Goal: Check status: Check status

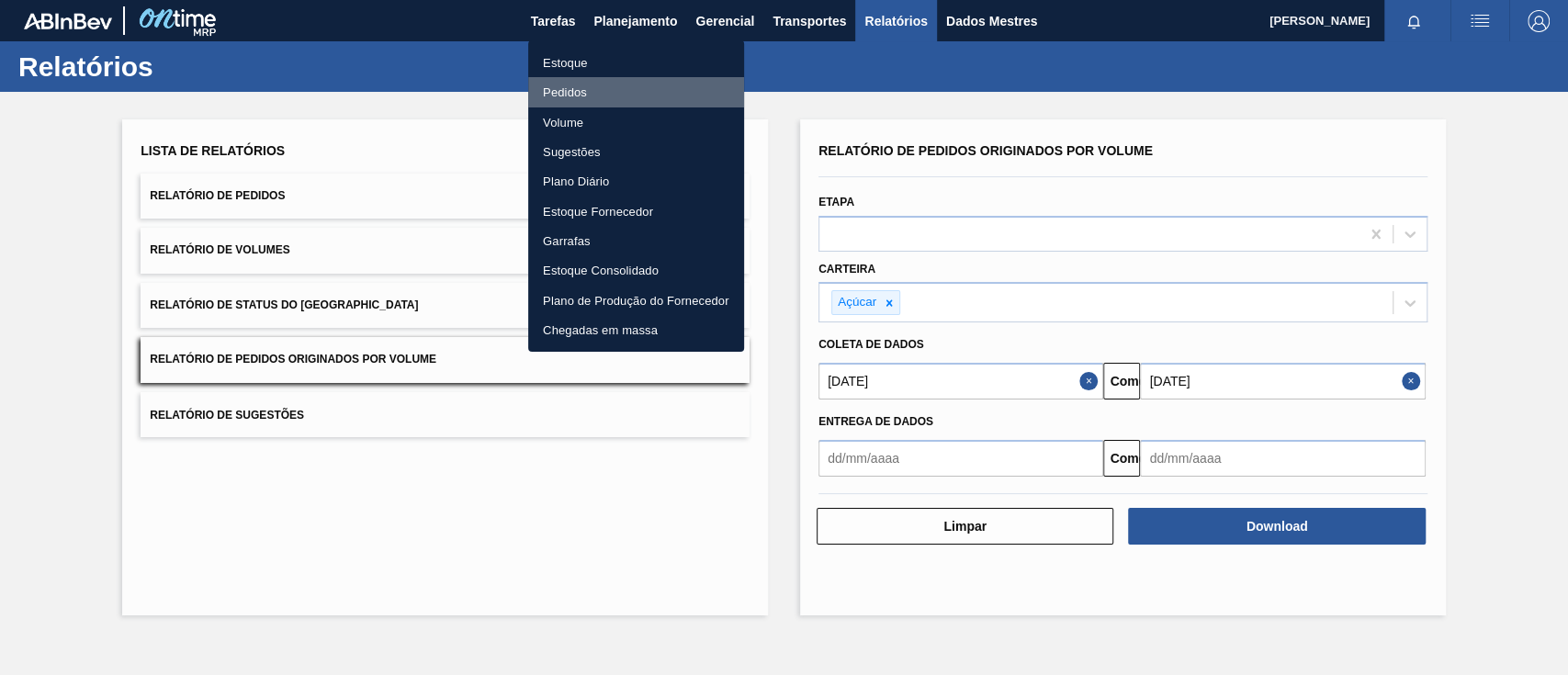
click at [586, 85] on font "Pedidos" at bounding box center [565, 92] width 44 height 13
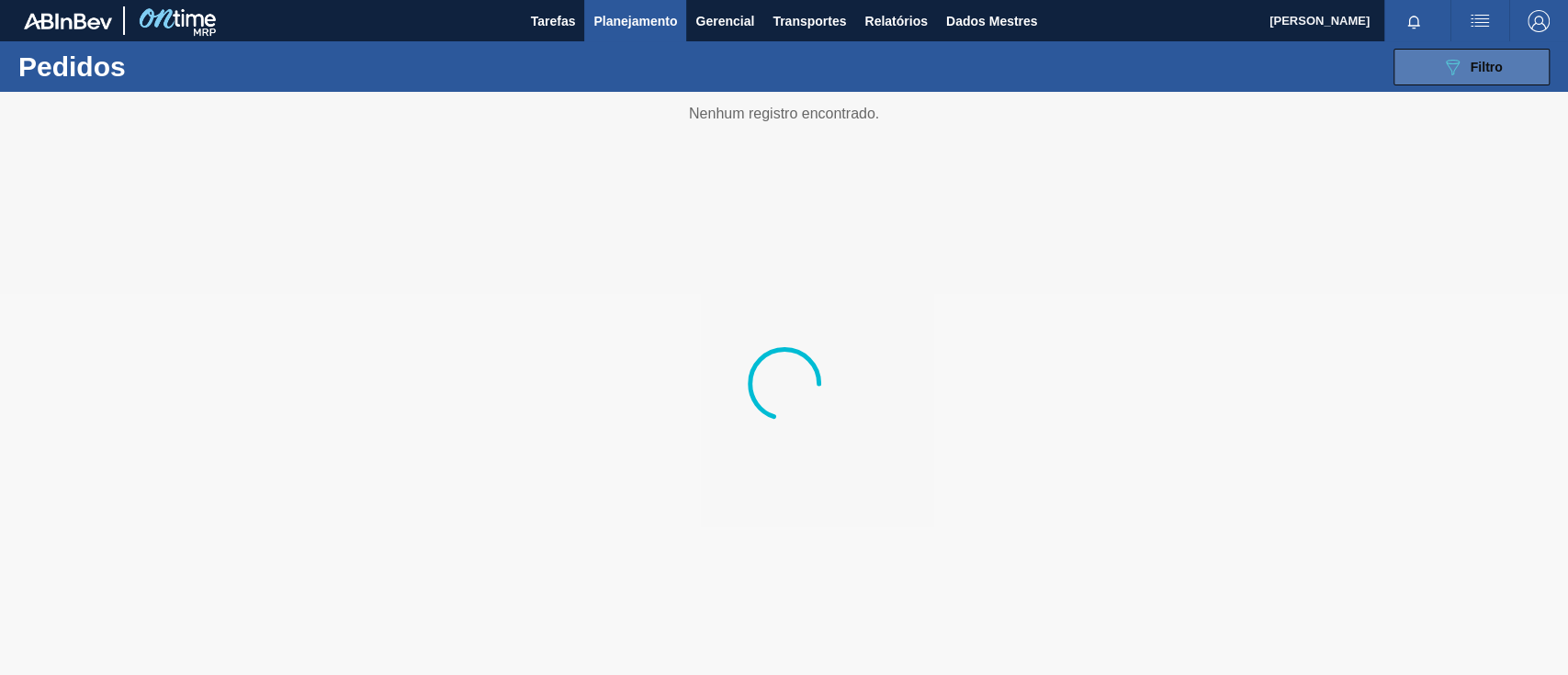
click at [1507, 70] on button "089F7B8B-B2A5-4AFE-B5C0-19BA573D28AC Filtro" at bounding box center [1471, 67] width 156 height 36
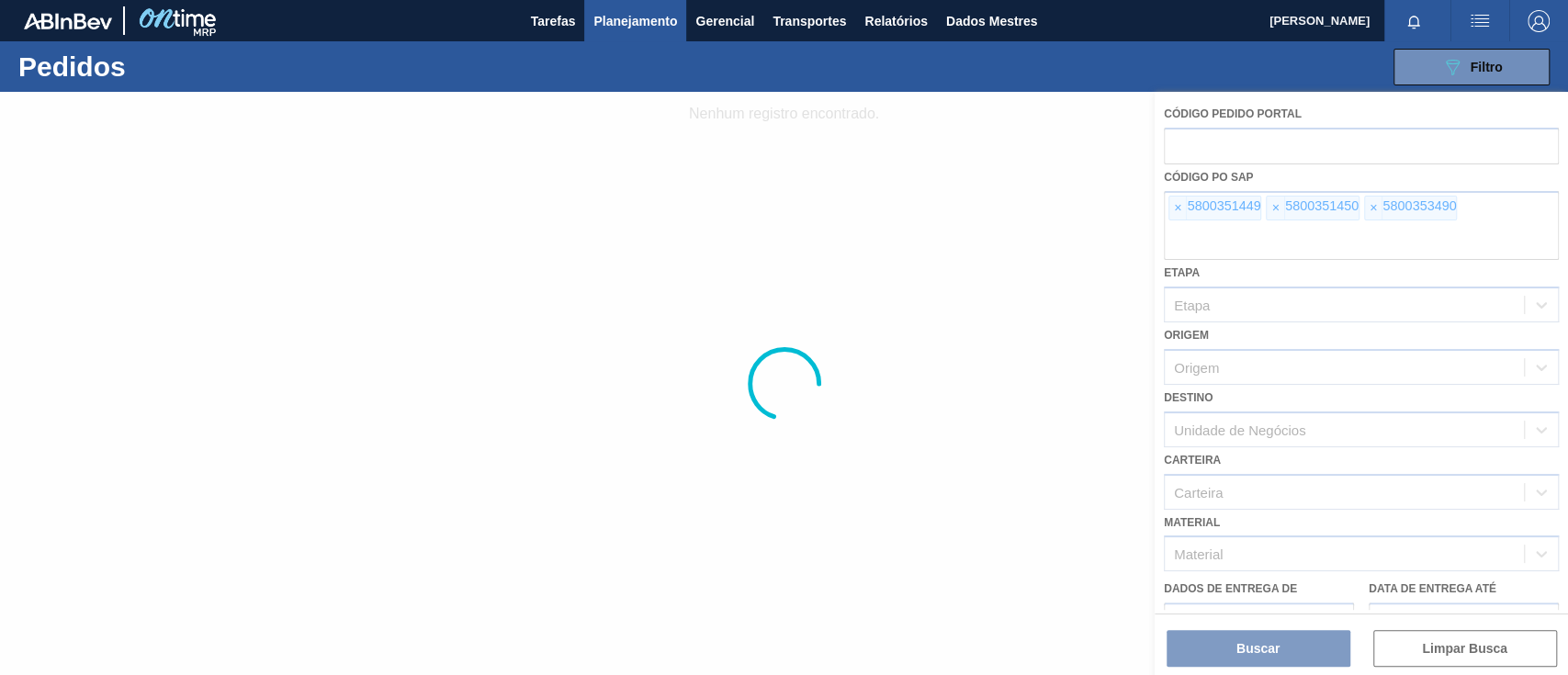
click at [1176, 211] on div at bounding box center [784, 383] width 1568 height 583
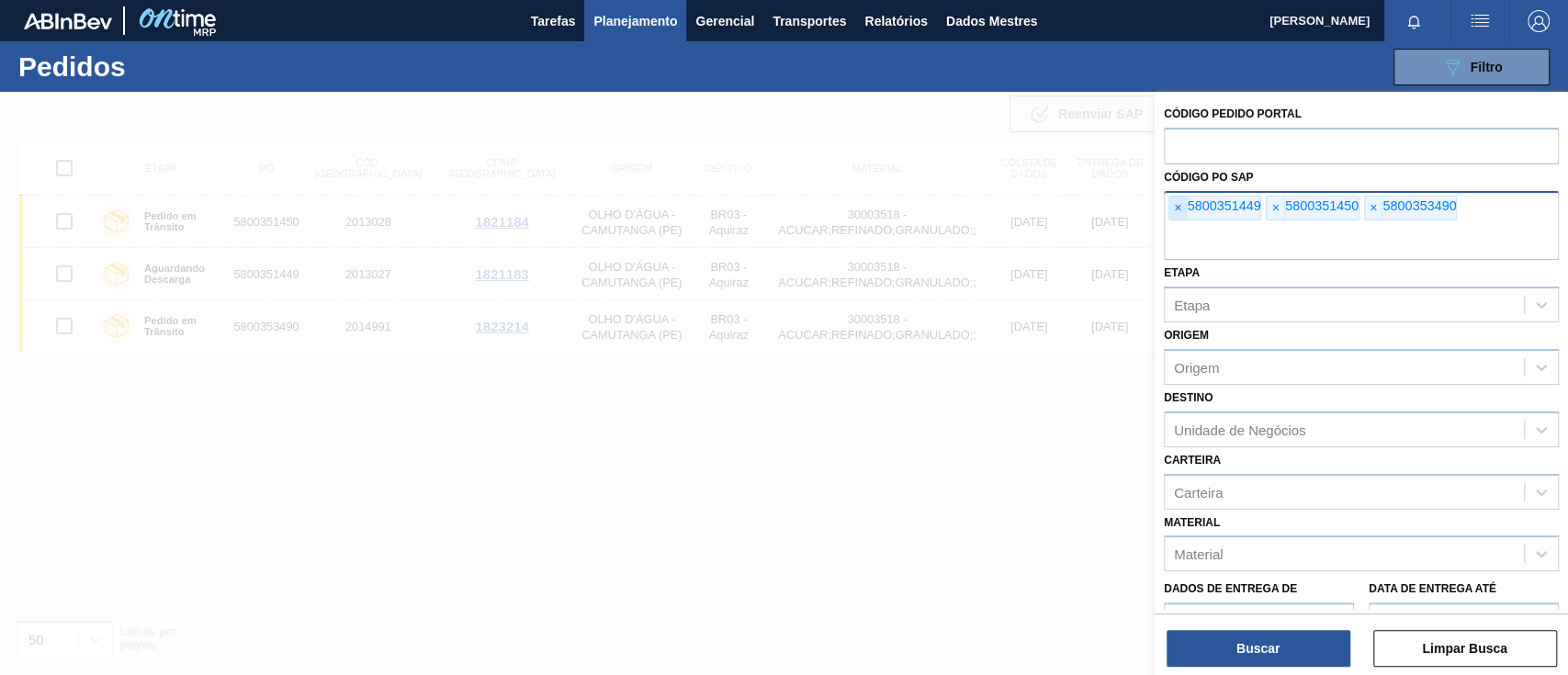
click at [1175, 211] on font "×" at bounding box center [1177, 207] width 8 height 14
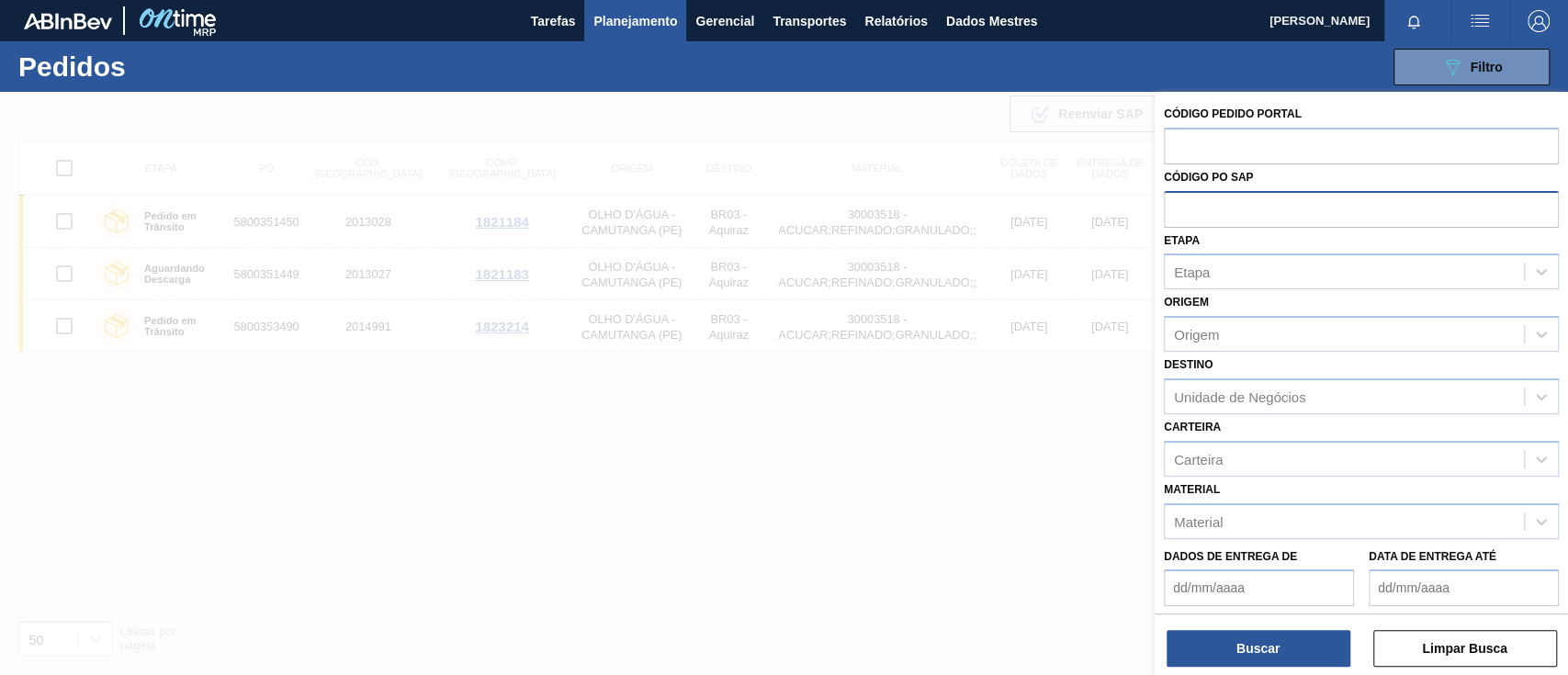
paste input "5800353491"
type input "5800353491"
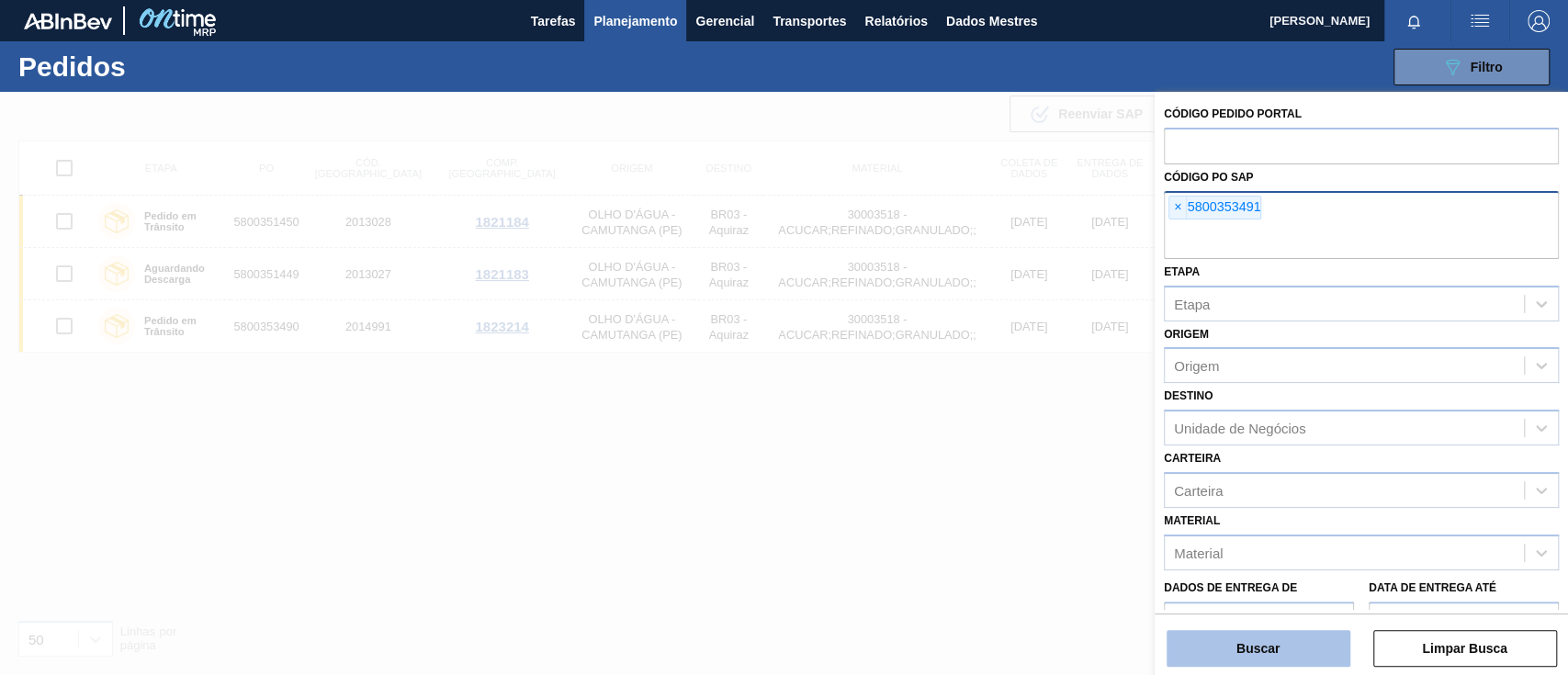
click at [1255, 644] on font "Buscar" at bounding box center [1257, 648] width 43 height 14
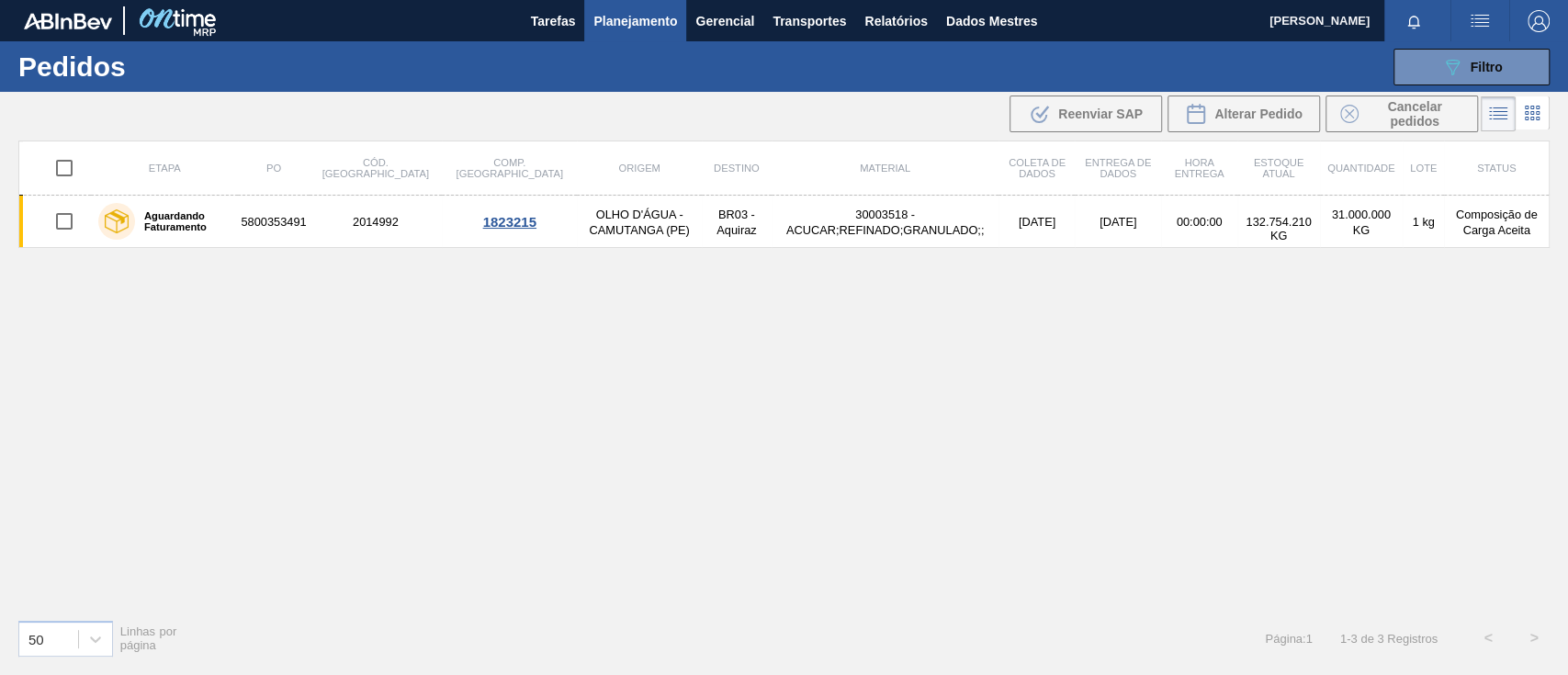
drag, startPoint x: 1492, startPoint y: 57, endPoint x: 1332, endPoint y: 316, distance: 304.4
click at [1332, 316] on main "Tarefas Planejamento Gerencial Transportes Relatórios Dados Mestres Alyne Amara…" at bounding box center [784, 338] width 1568 height 675
